Goal: Transaction & Acquisition: Purchase product/service

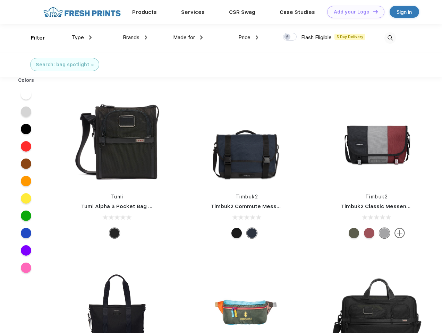
click at [353, 12] on link "Add your Logo Design Tool" at bounding box center [355, 12] width 57 height 12
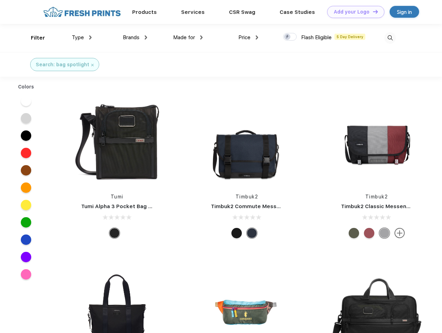
click at [0, 0] on div "Design Tool" at bounding box center [0, 0] width 0 height 0
click at [372, 11] on link "Add your Logo Design Tool" at bounding box center [355, 12] width 57 height 12
click at [33, 38] on div "Filter" at bounding box center [38, 38] width 14 height 8
click at [82, 37] on span "Type" at bounding box center [78, 37] width 12 height 6
click at [135, 37] on span "Brands" at bounding box center [131, 37] width 17 height 6
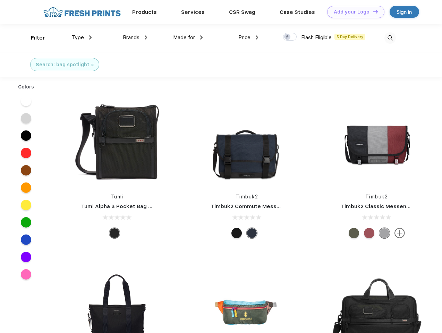
click at [188, 37] on span "Made for" at bounding box center [184, 37] width 22 height 6
click at [248, 37] on span "Price" at bounding box center [244, 37] width 12 height 6
click at [290, 37] on div at bounding box center [290, 37] width 14 height 8
click at [287, 37] on input "checkbox" at bounding box center [285, 35] width 5 height 5
click at [390, 38] on img at bounding box center [389, 37] width 11 height 11
